Goal: Information Seeking & Learning: Learn about a topic

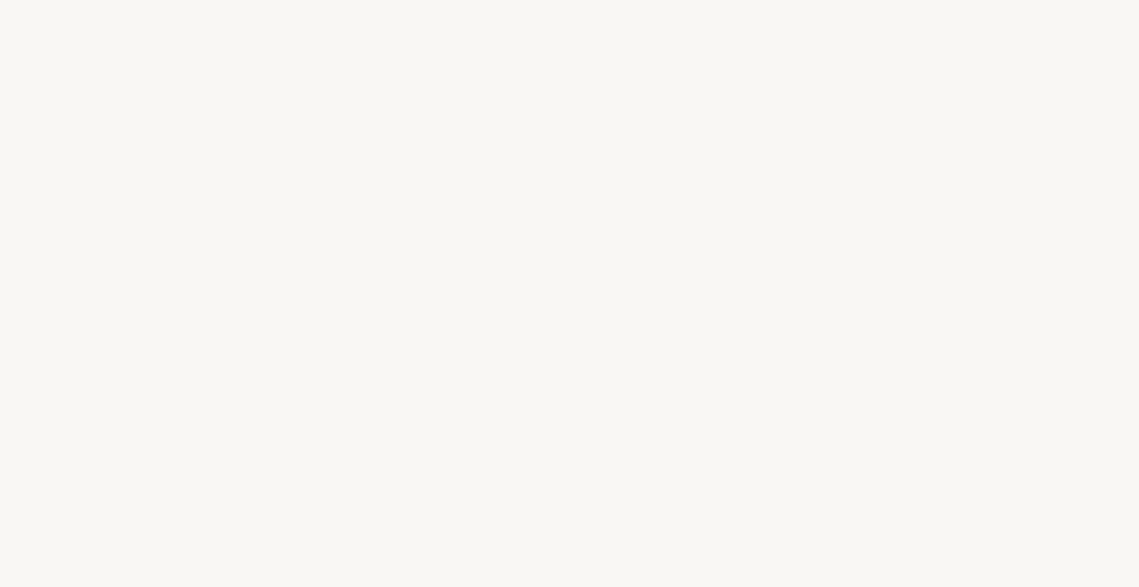
select select "US"
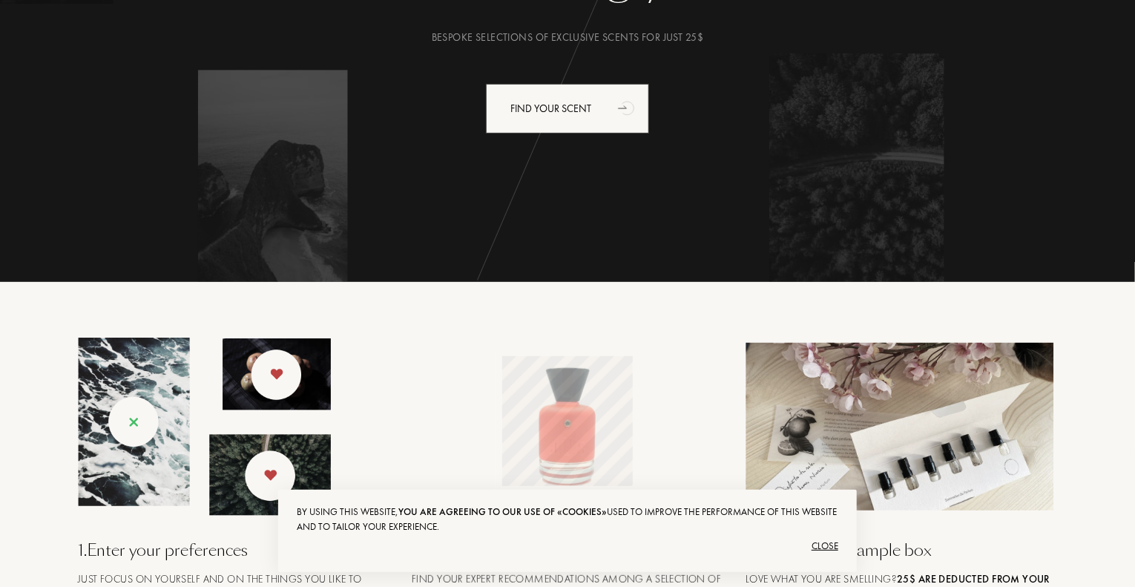
scroll to position [371, 0]
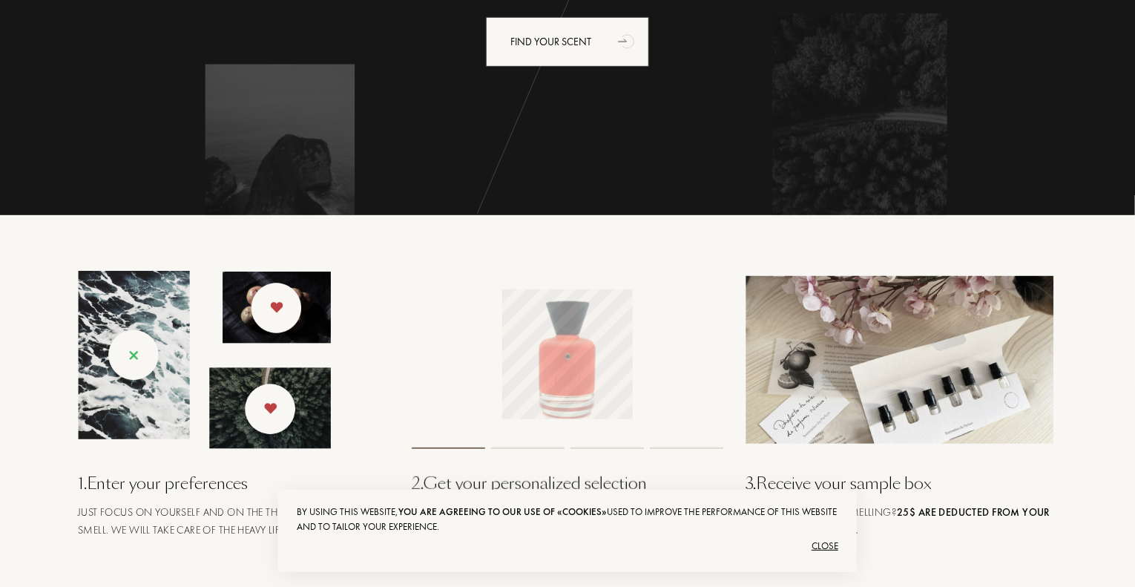
click at [823, 549] on div "Close" at bounding box center [567, 546] width 541 height 24
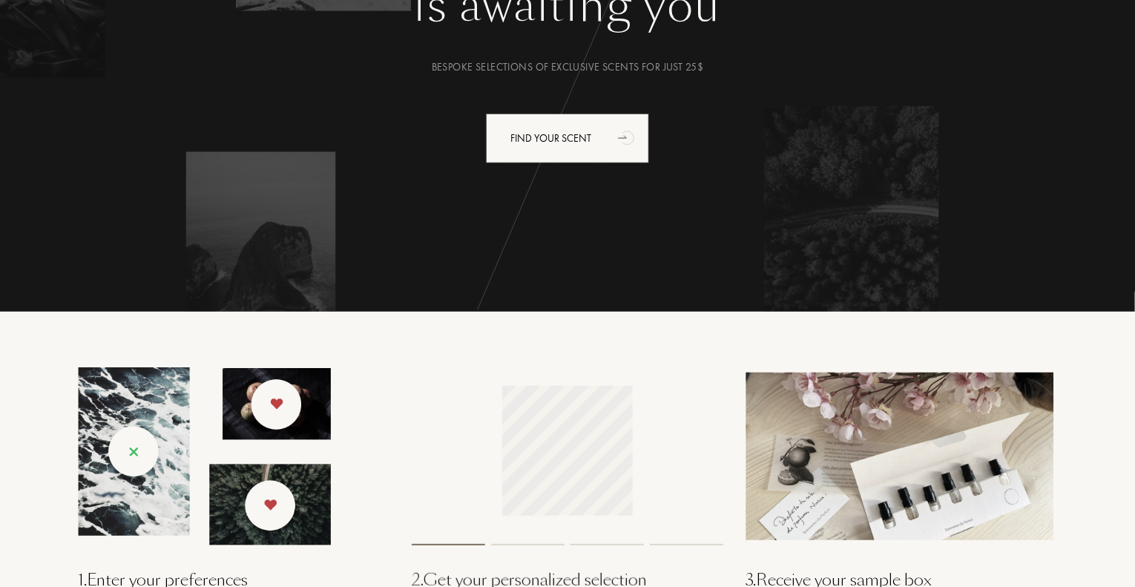
scroll to position [0, 0]
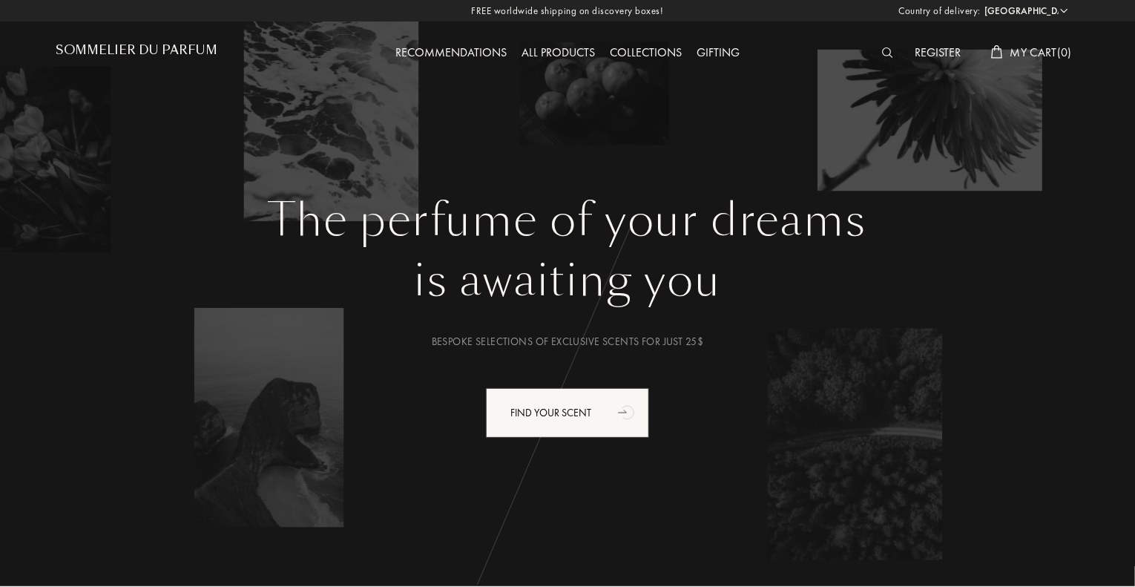
click at [577, 50] on div "All products" at bounding box center [558, 53] width 88 height 19
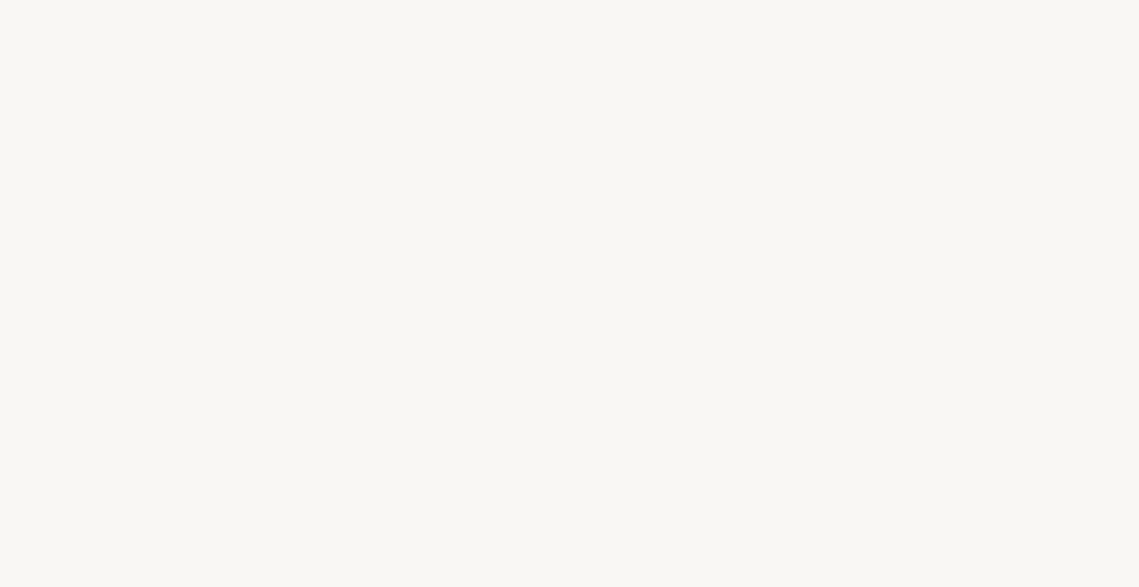
select select "US"
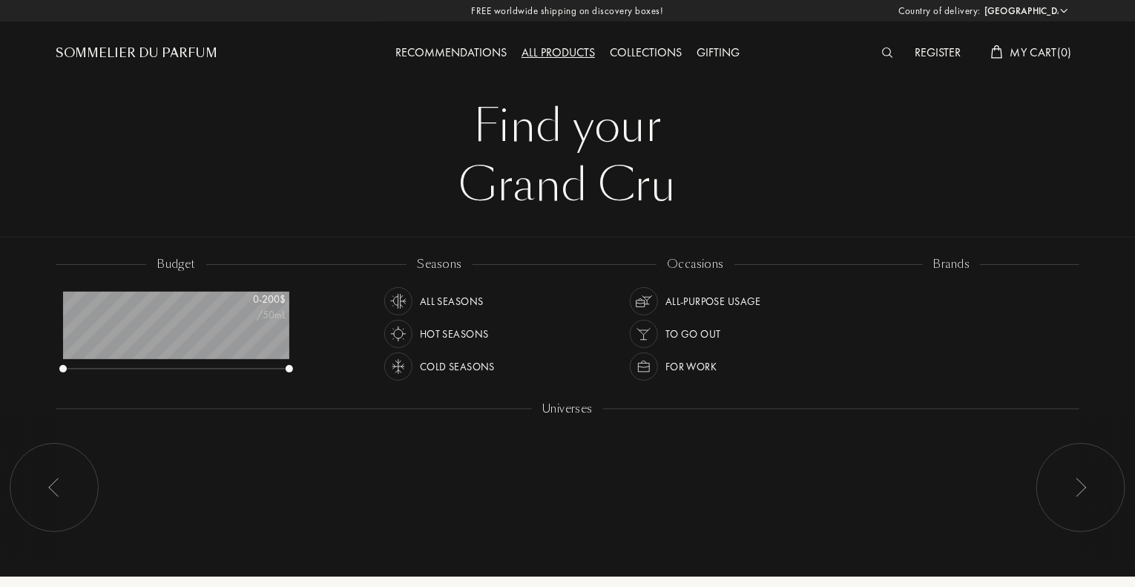
scroll to position [74, 226]
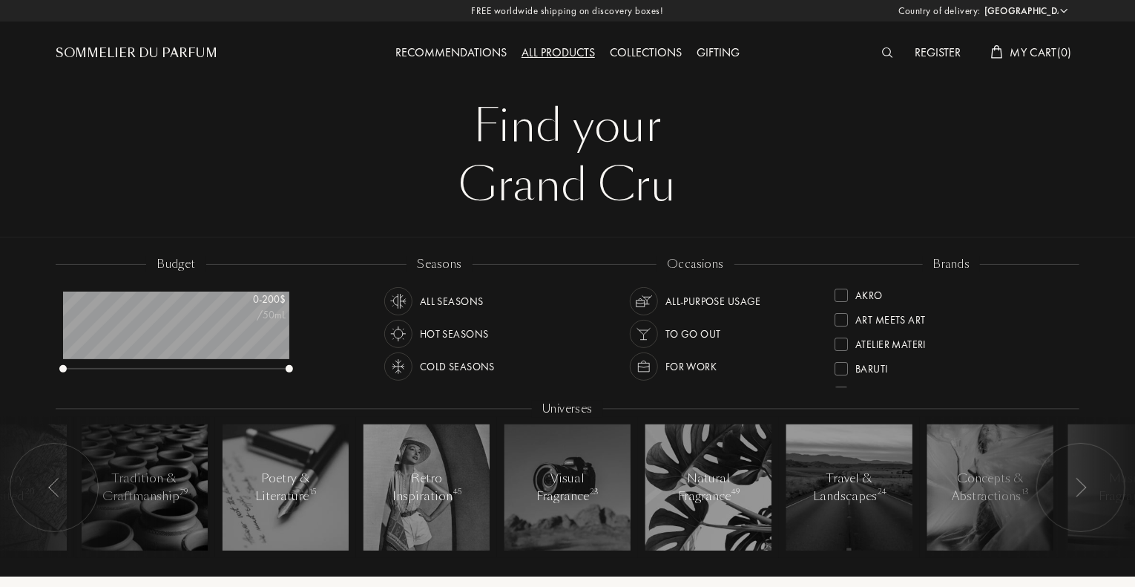
click at [702, 367] on div "For Work" at bounding box center [690, 366] width 51 height 28
click at [639, 298] on img at bounding box center [643, 301] width 21 height 21
click at [398, 367] on img at bounding box center [398, 366] width 21 height 21
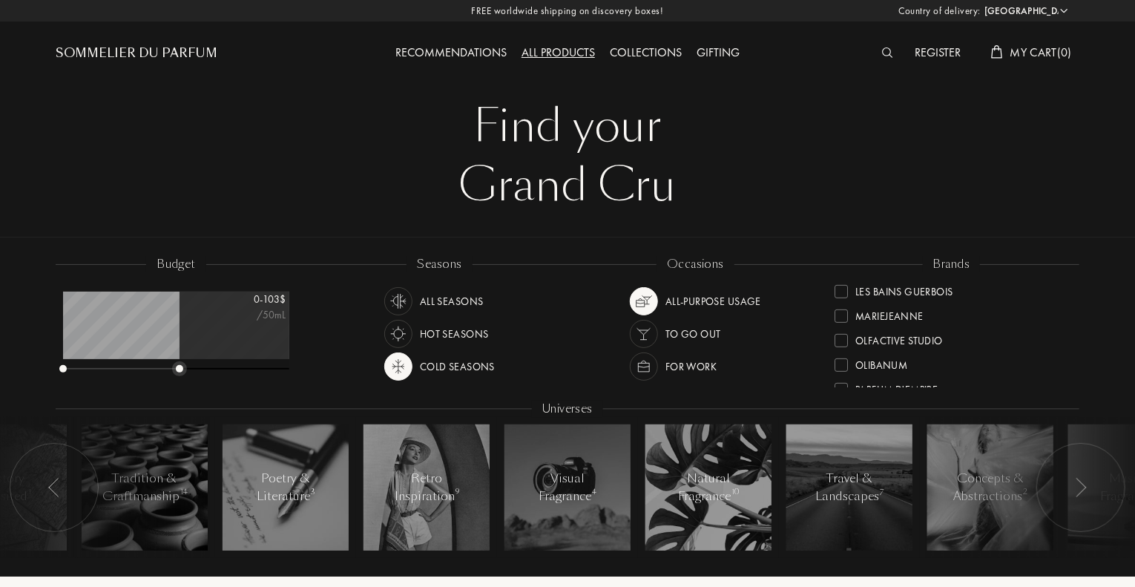
drag, startPoint x: 288, startPoint y: 368, endPoint x: 178, endPoint y: 397, distance: 113.5
click at [178, 397] on div "budget 0 - 103 $ /50mL seasons All Seasons Hot Seasons Cold Seasons occasions A…" at bounding box center [568, 414] width 1024 height 317
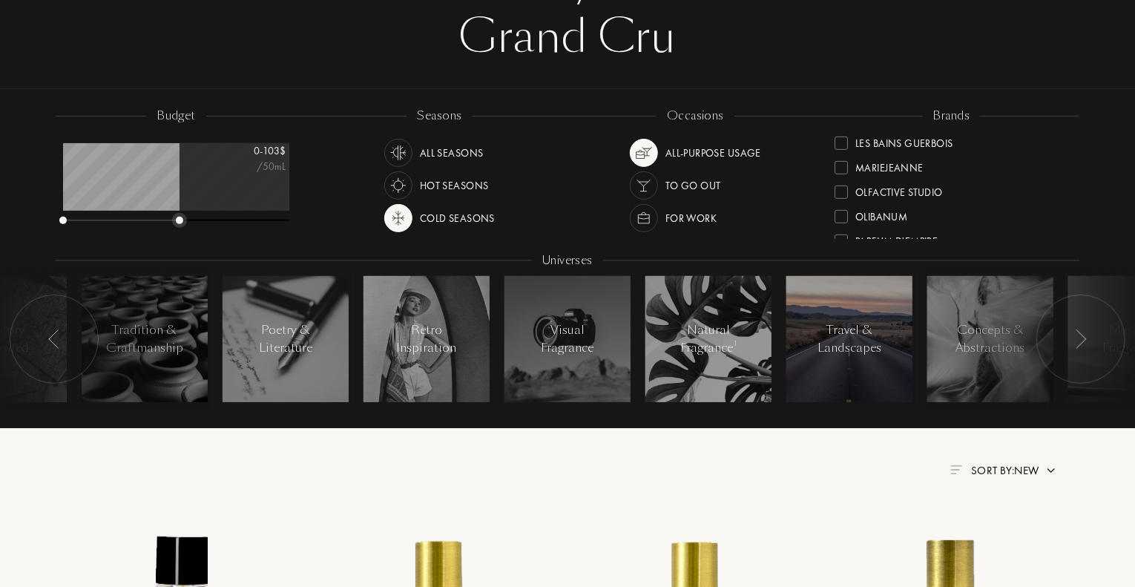
scroll to position [223, 0]
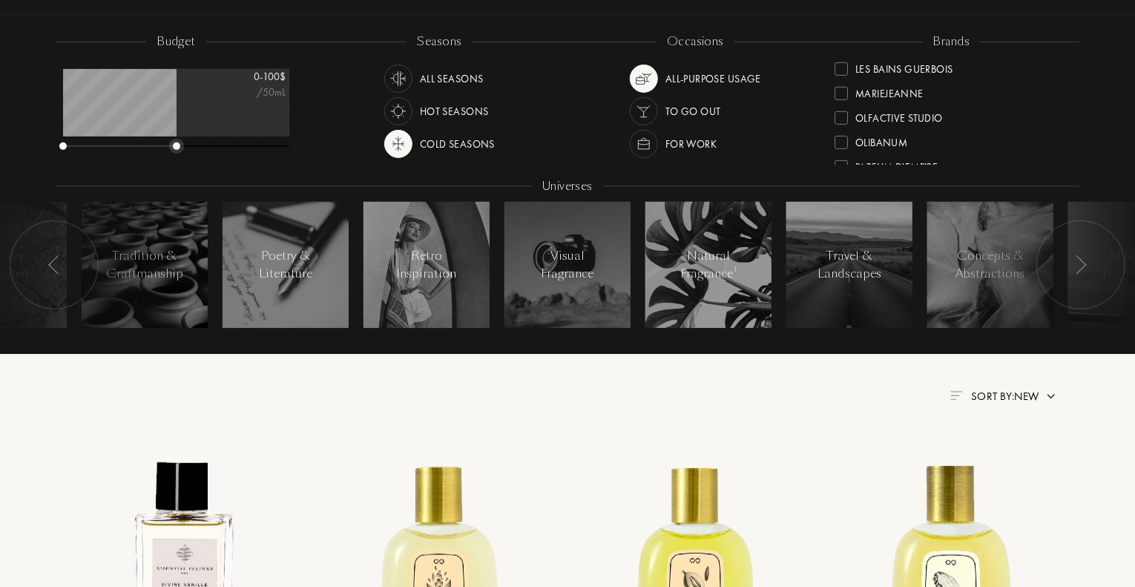
click at [175, 149] on div at bounding box center [176, 145] width 7 height 7
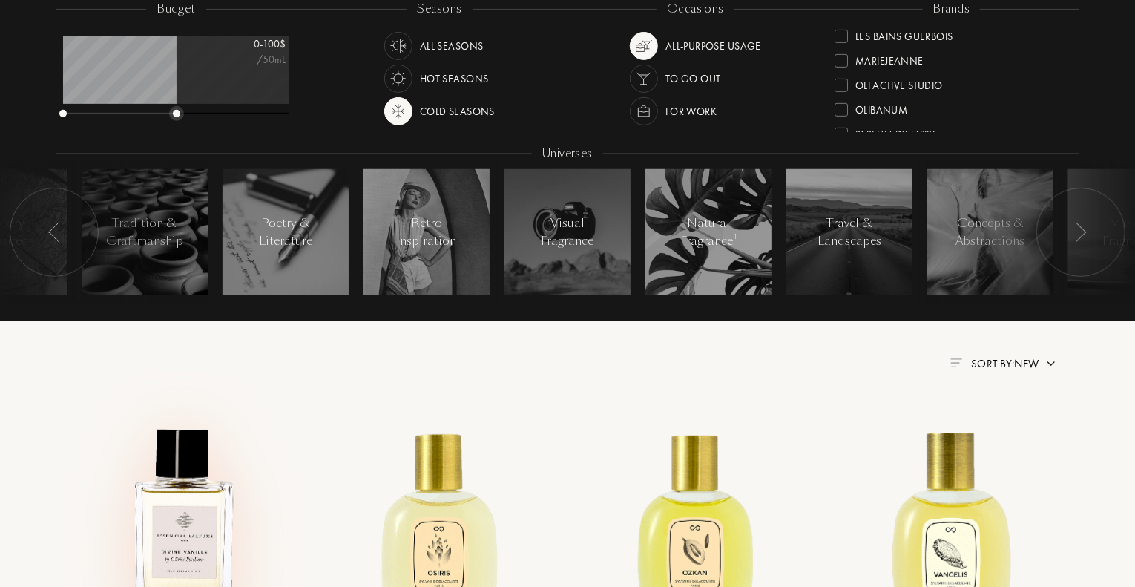
scroll to position [223, 0]
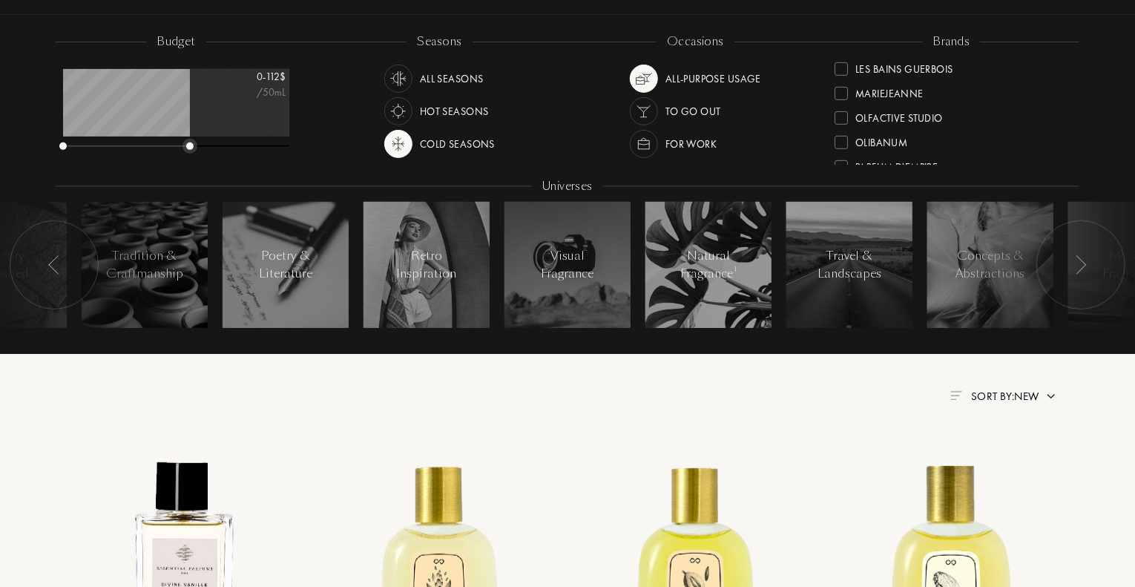
drag, startPoint x: 177, startPoint y: 145, endPoint x: 191, endPoint y: 149, distance: 14.8
click at [191, 149] on div at bounding box center [189, 145] width 7 height 7
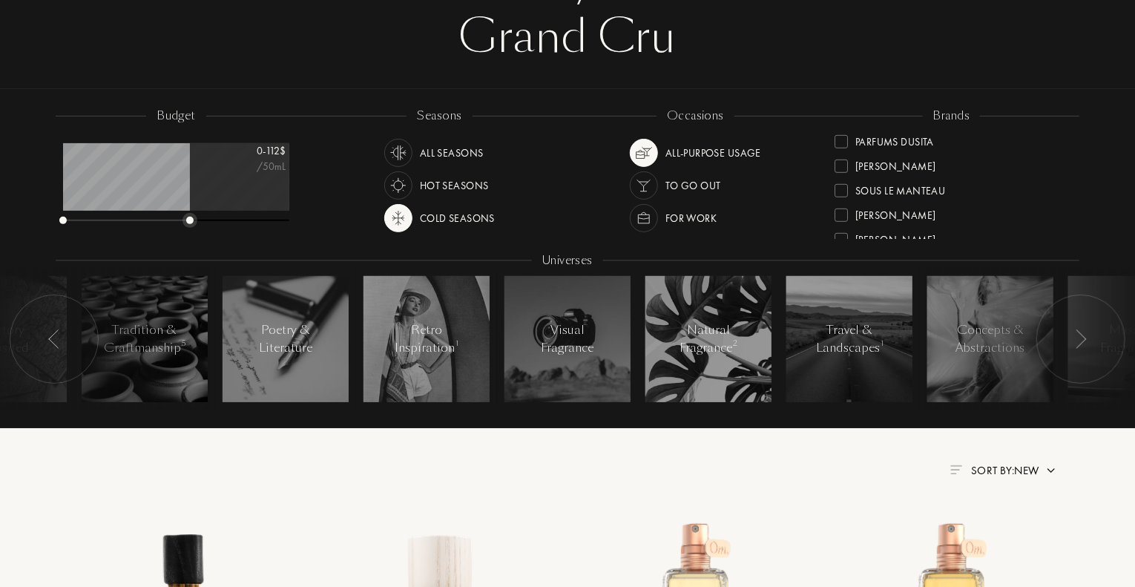
scroll to position [538, 0]
drag, startPoint x: 189, startPoint y: 219, endPoint x: 215, endPoint y: 223, distance: 26.2
click at [215, 223] on div at bounding box center [216, 220] width 7 height 7
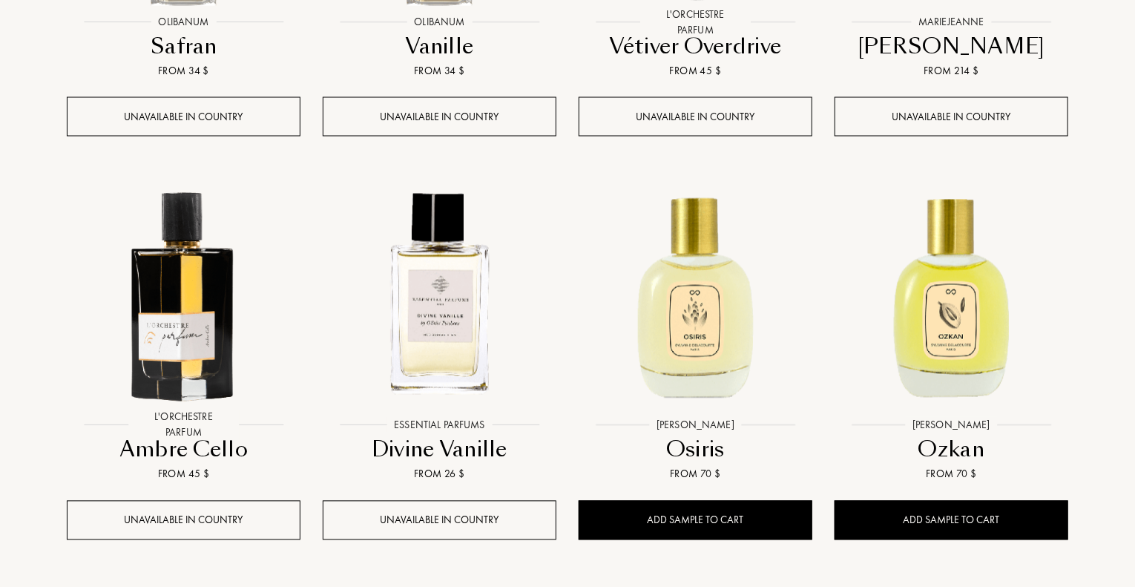
scroll to position [1558, 0]
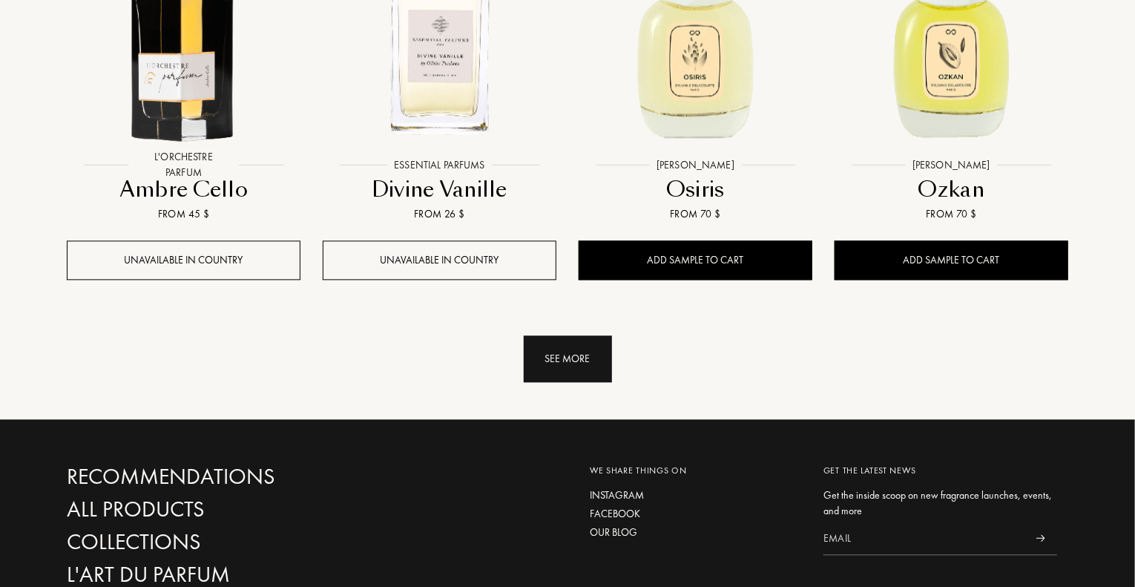
click at [601, 381] on div "See more" at bounding box center [568, 358] width 88 height 47
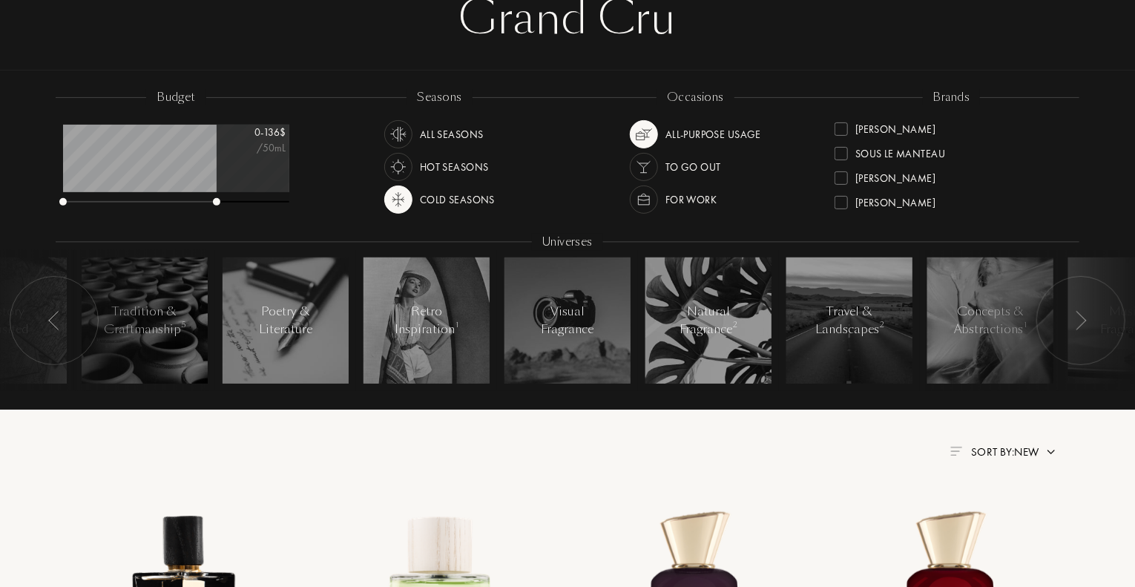
scroll to position [0, 0]
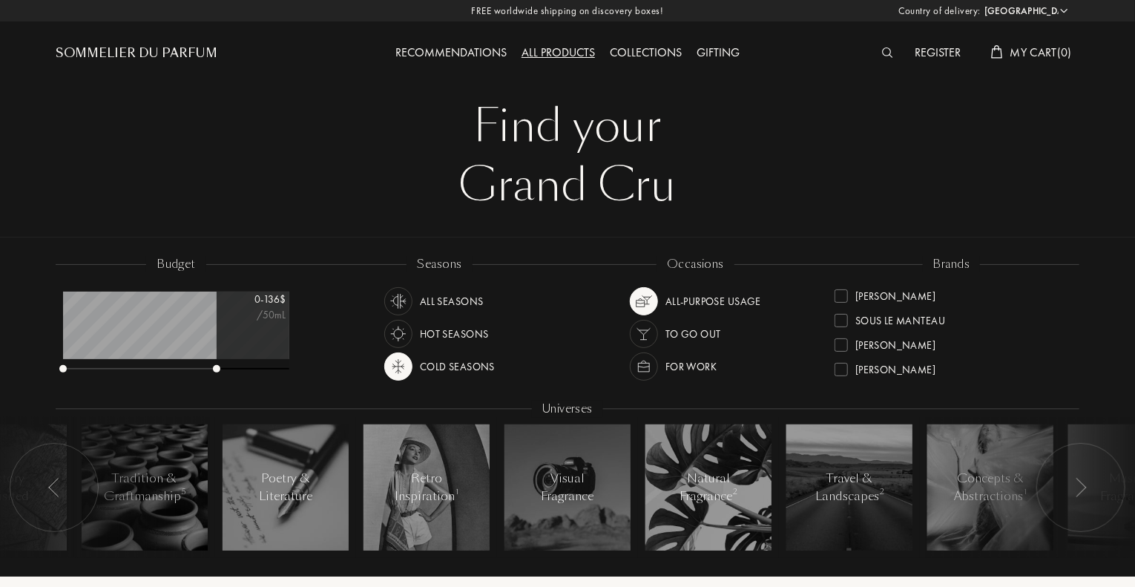
click at [489, 50] on div "Recommendations" at bounding box center [451, 53] width 126 height 19
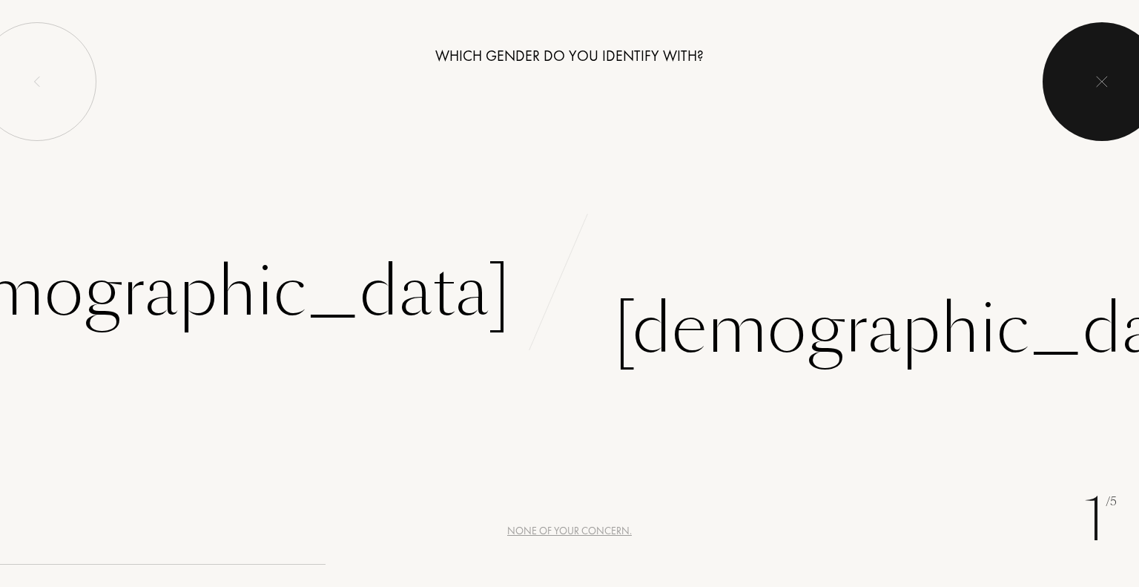
click at [1122, 70] on div at bounding box center [1102, 81] width 119 height 119
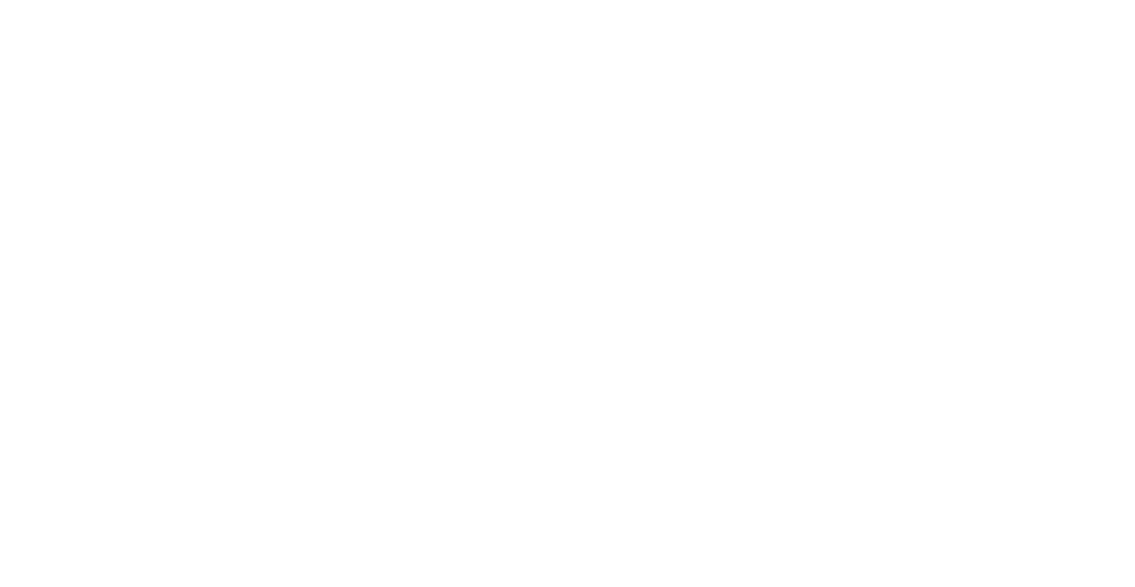
select select "US"
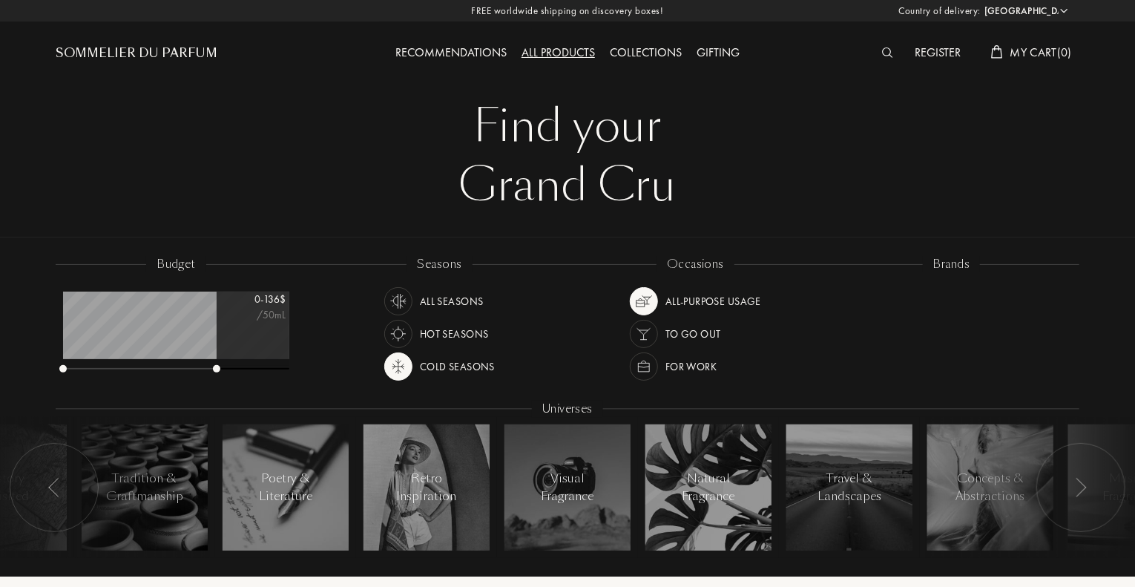
scroll to position [74, 226]
click at [546, 52] on div "All products" at bounding box center [558, 53] width 88 height 19
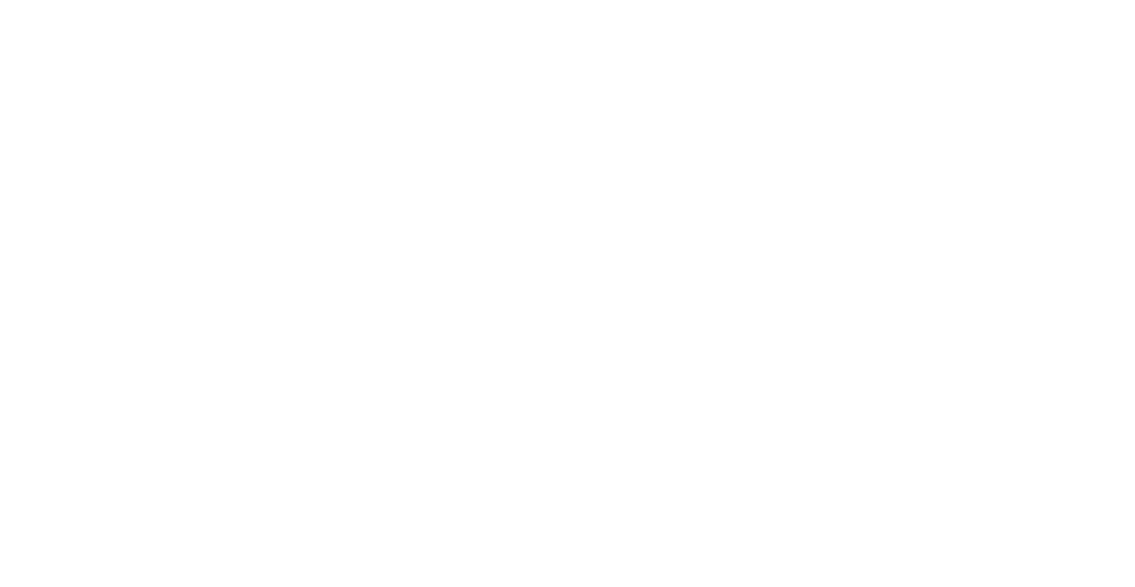
select select "US"
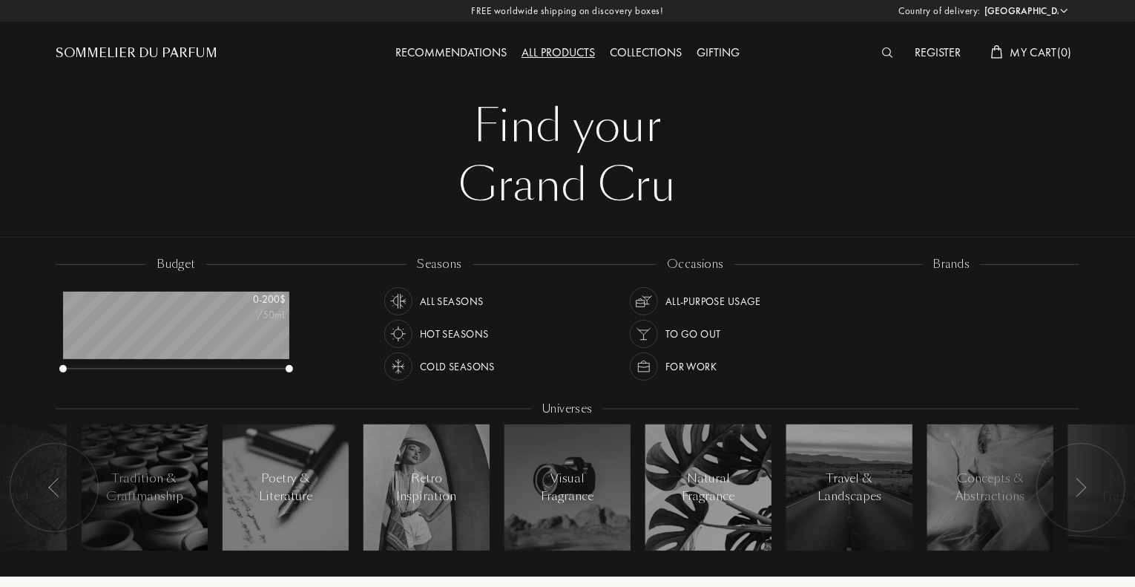
scroll to position [74, 226]
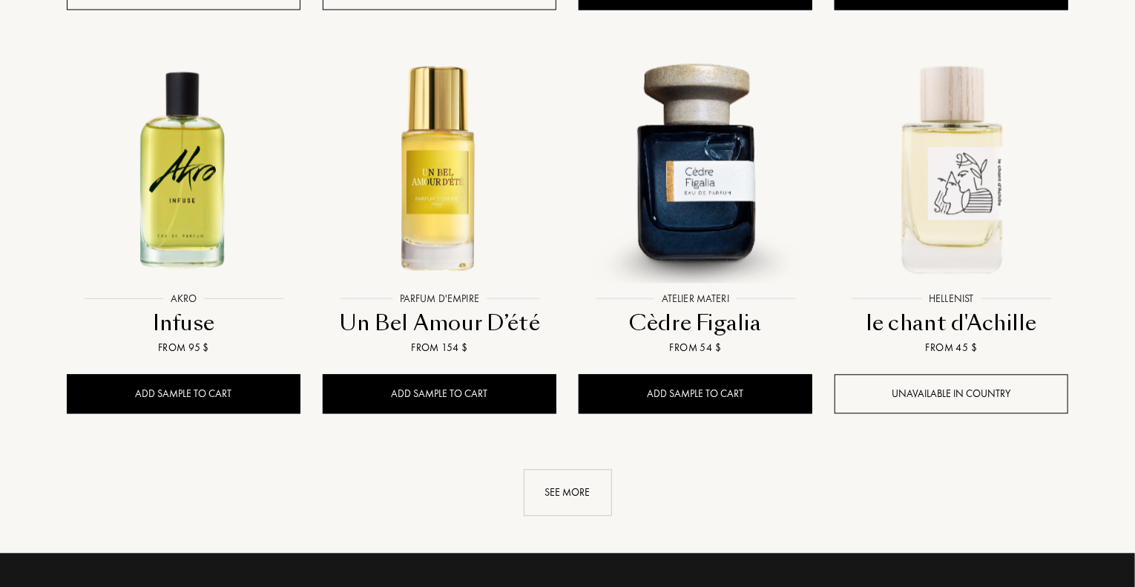
scroll to position [1483, 0]
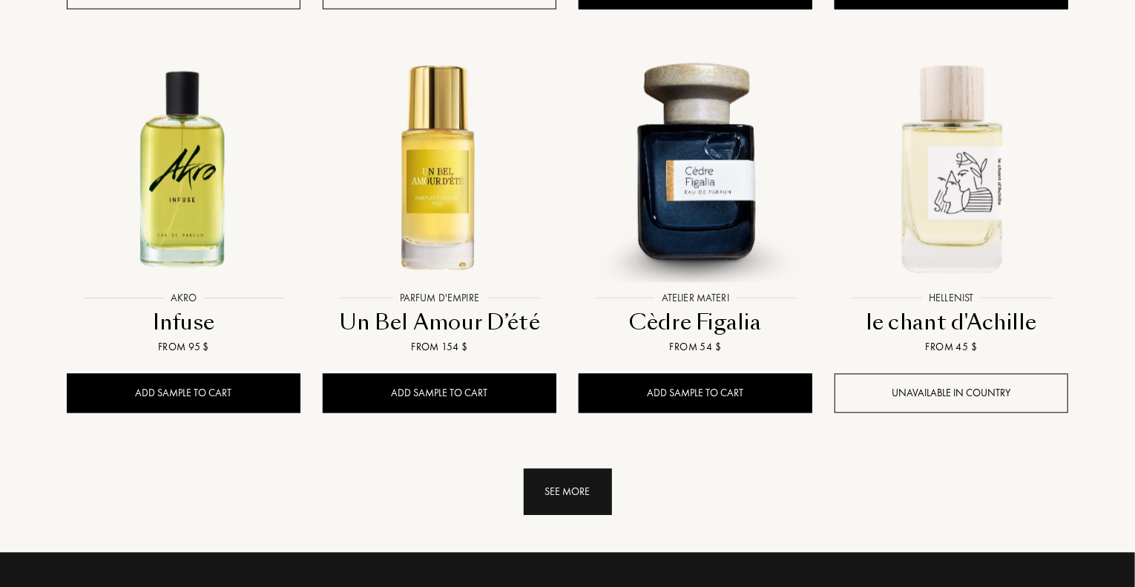
click at [559, 468] on div "See more" at bounding box center [568, 491] width 88 height 47
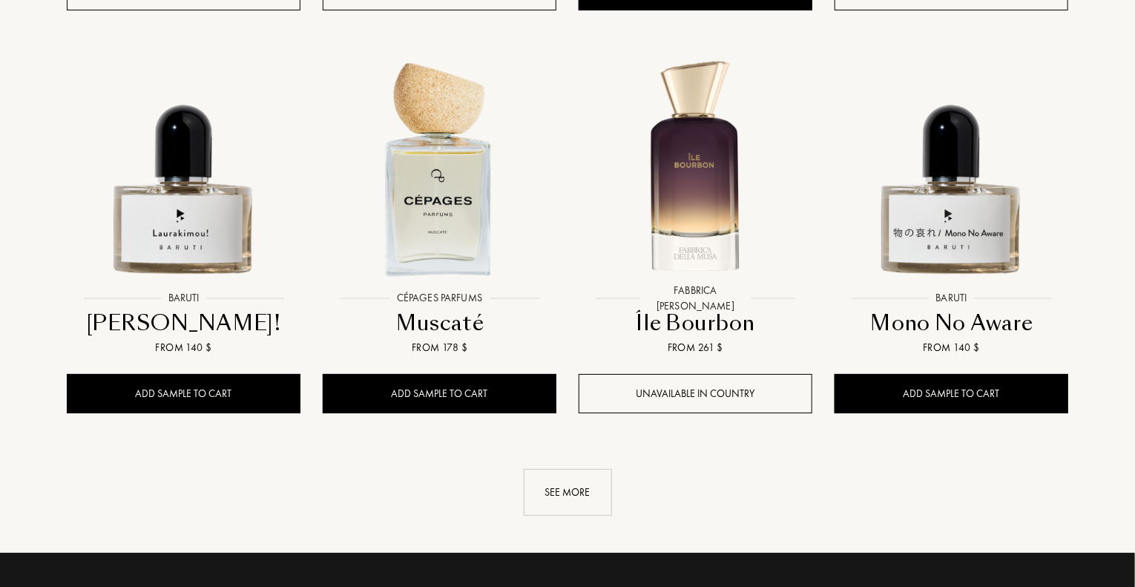
scroll to position [2744, 0]
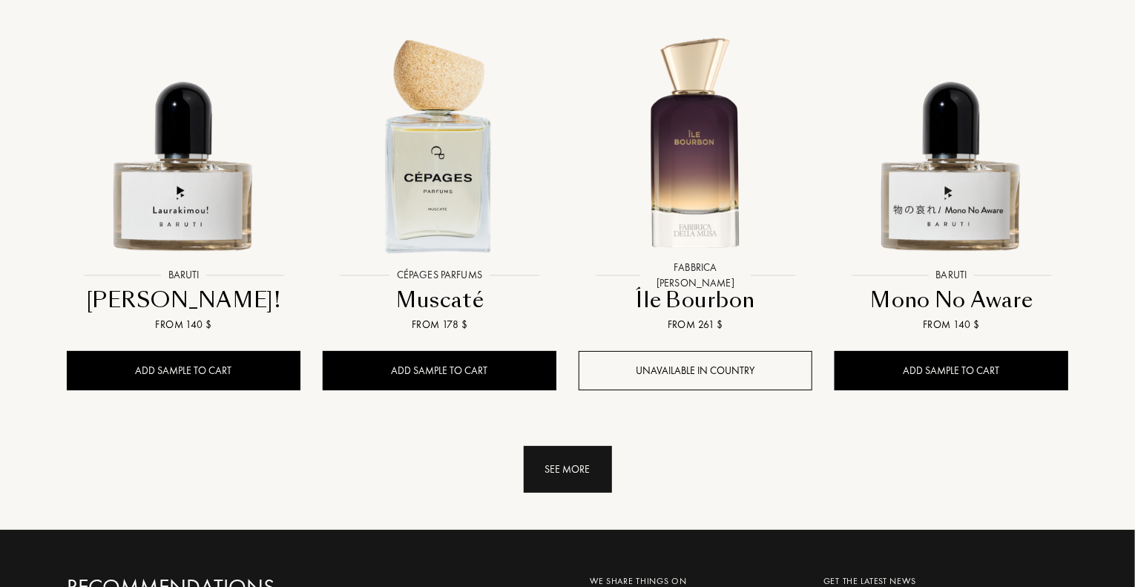
click at [605, 446] on div "See more" at bounding box center [568, 469] width 88 height 47
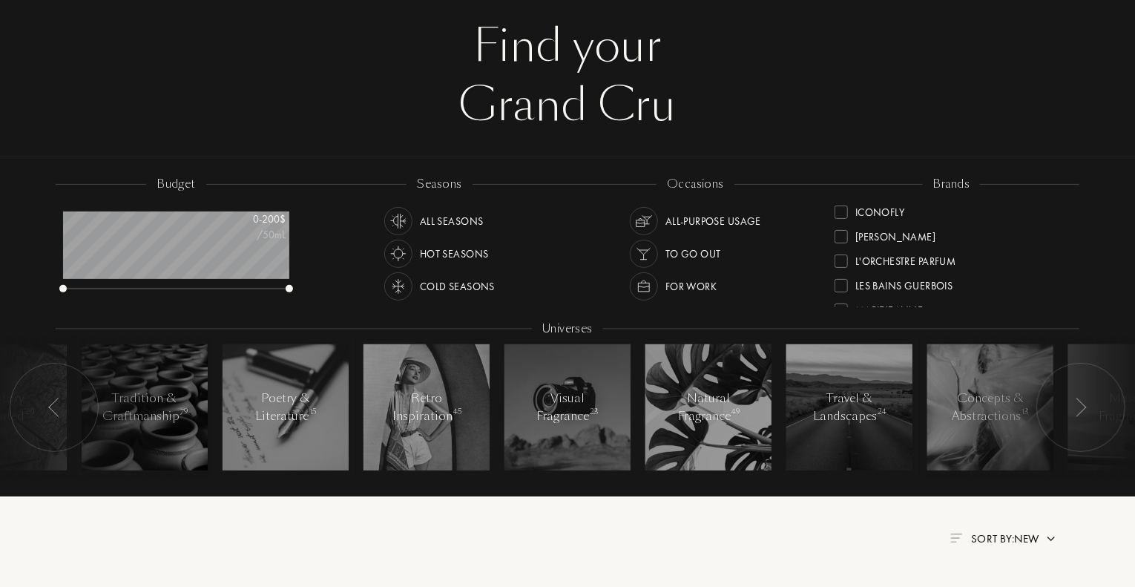
scroll to position [0, 0]
